Goal: Task Accomplishment & Management: Use online tool/utility

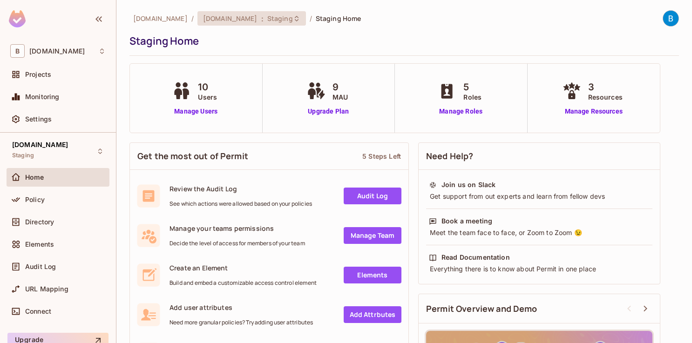
click at [267, 19] on span "Staging" at bounding box center [280, 18] width 26 height 9
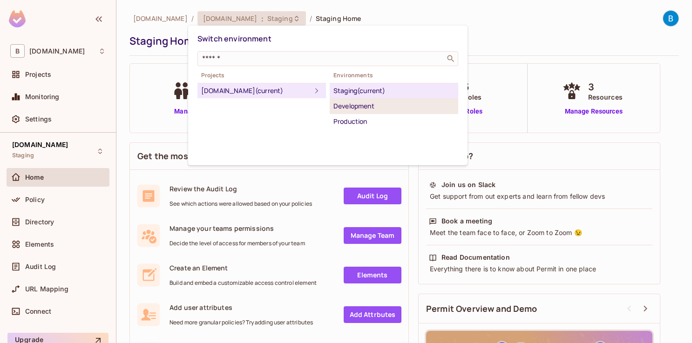
click at [349, 108] on div "Development" at bounding box center [394, 106] width 121 height 11
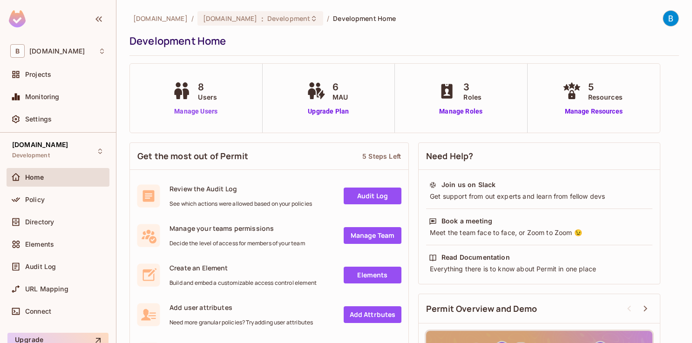
click at [197, 113] on link "Manage Users" at bounding box center [196, 112] width 52 height 10
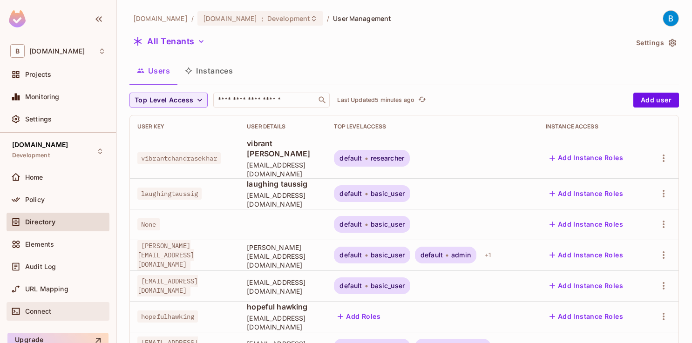
scroll to position [39, 0]
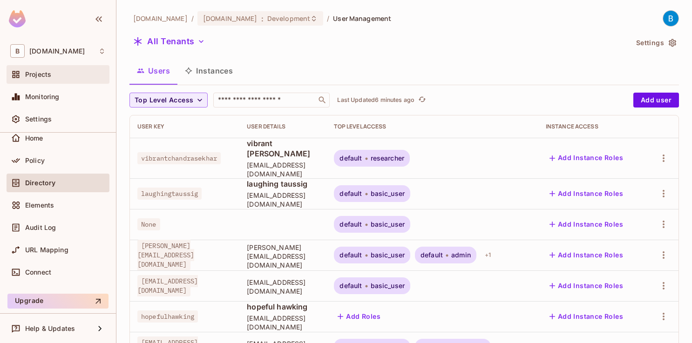
click at [49, 79] on div "Projects" at bounding box center [58, 74] width 96 height 11
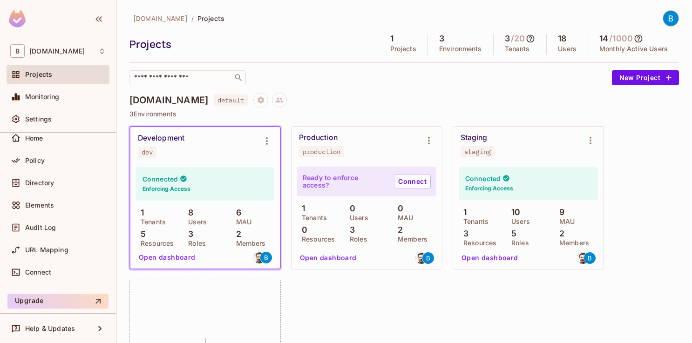
click at [170, 257] on button "Open dashboard" at bounding box center [167, 257] width 64 height 15
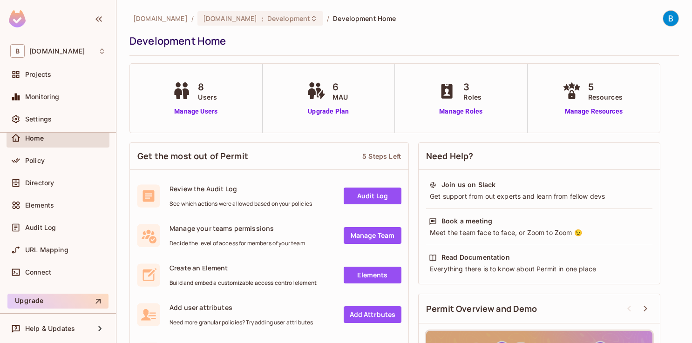
click at [671, 23] on img at bounding box center [671, 18] width 15 height 15
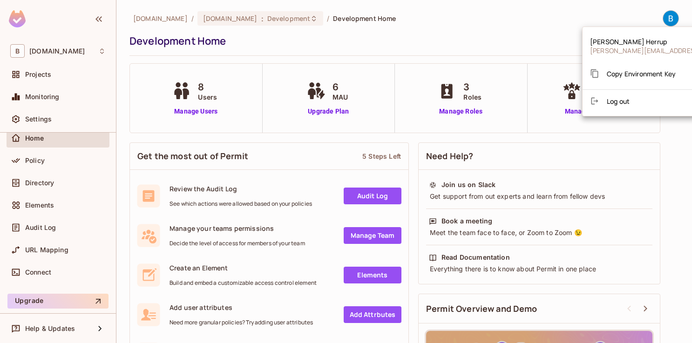
click at [632, 74] on span "Copy Environment Key" at bounding box center [641, 73] width 69 height 9
